Goal: Find specific page/section

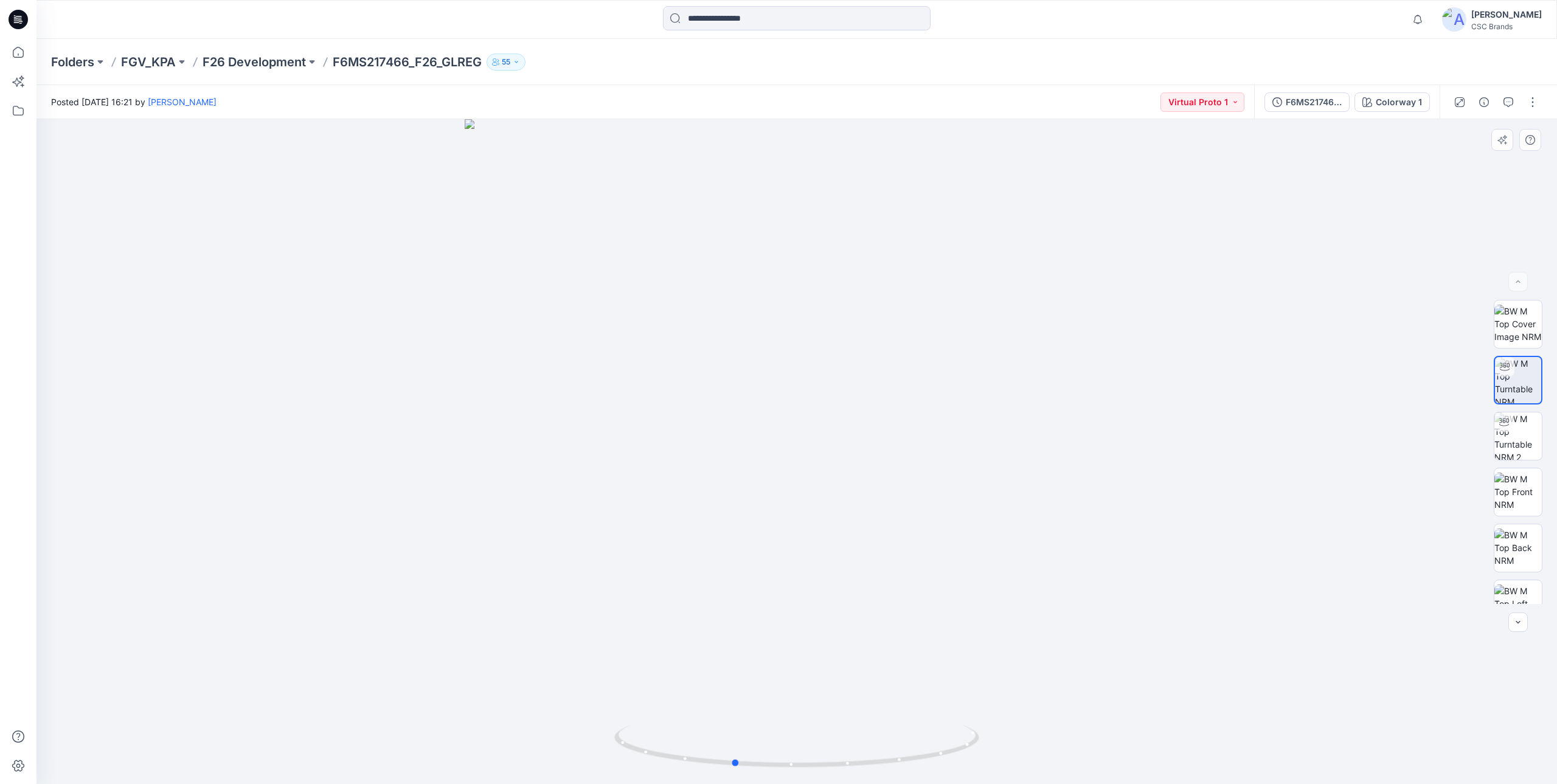
drag, startPoint x: 694, startPoint y: 489, endPoint x: 815, endPoint y: 167, distance: 344.0
click at [1055, 458] on div at bounding box center [797, 451] width 1520 height 665
click at [737, 16] on input at bounding box center [797, 18] width 267 height 24
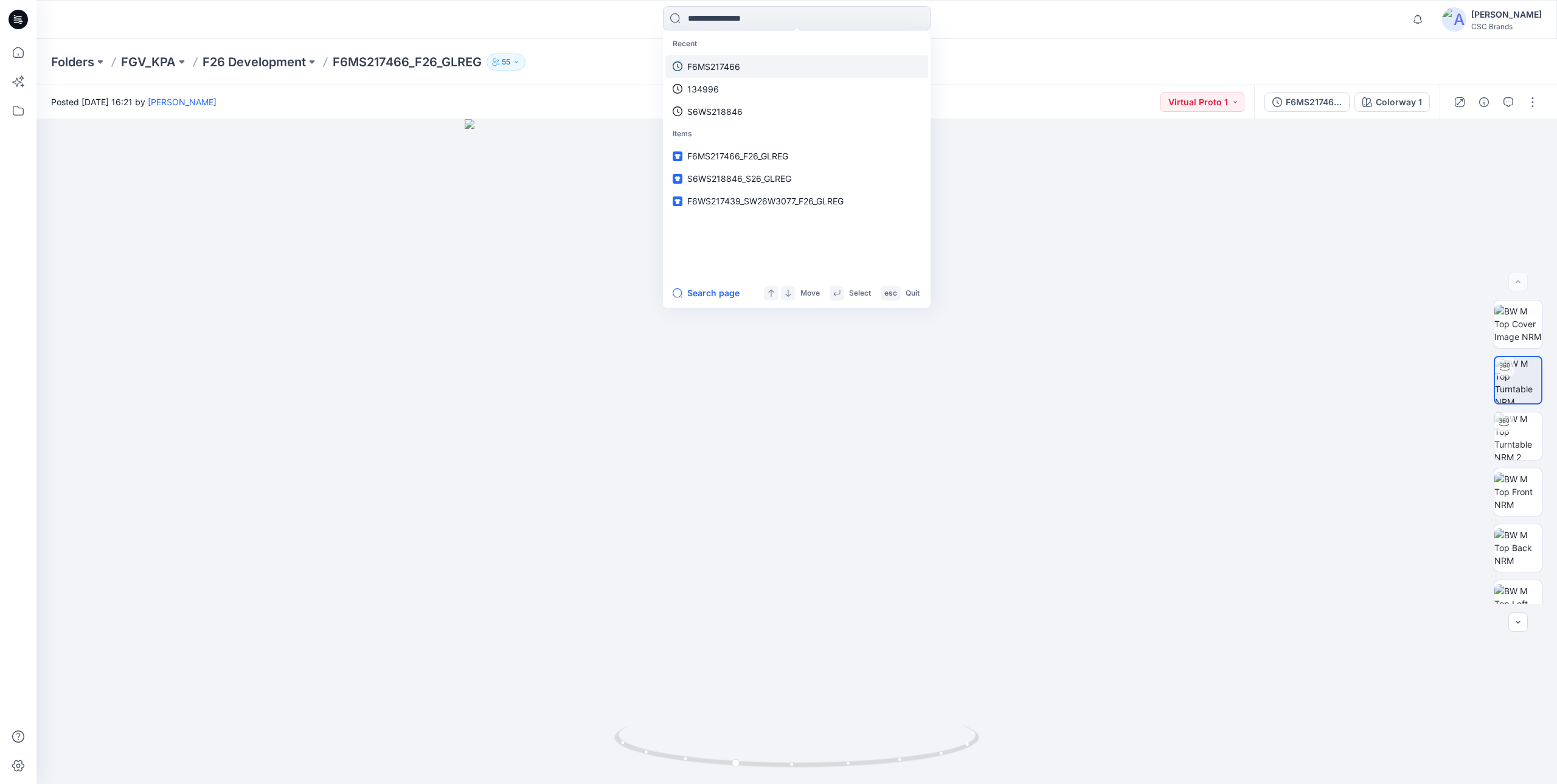
click at [724, 62] on p "F6MS217466" at bounding box center [713, 67] width 53 height 13
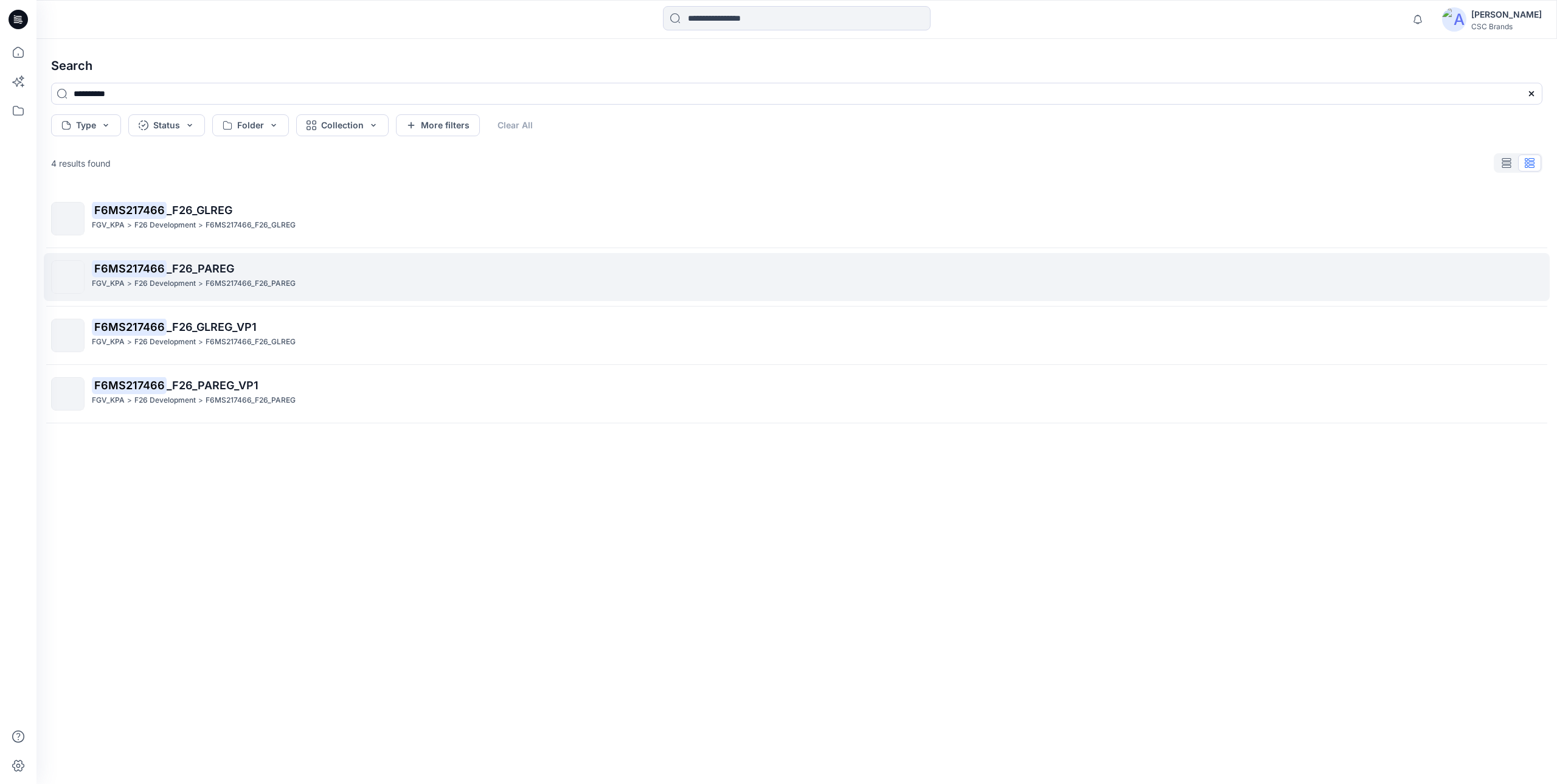
click at [353, 283] on div "FGV_KPA > F26 Development > F6MS217466_F26_PAREG" at bounding box center [817, 284] width 1450 height 13
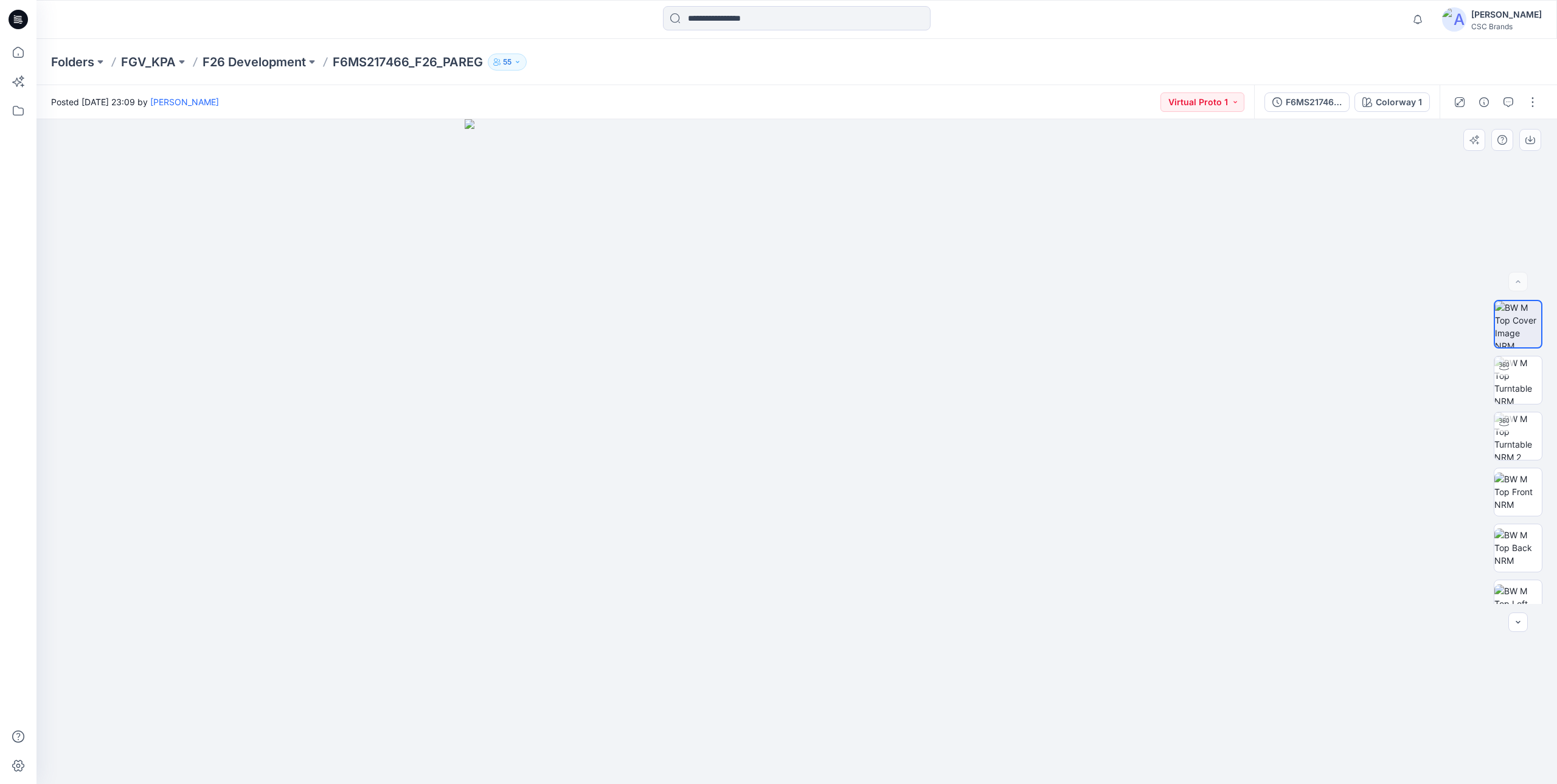
drag, startPoint x: 786, startPoint y: 596, endPoint x: 1105, endPoint y: 597, distance: 319.0
click at [1081, 597] on img at bounding box center [797, 451] width 665 height 665
